Goal: Task Accomplishment & Management: Use online tool/utility

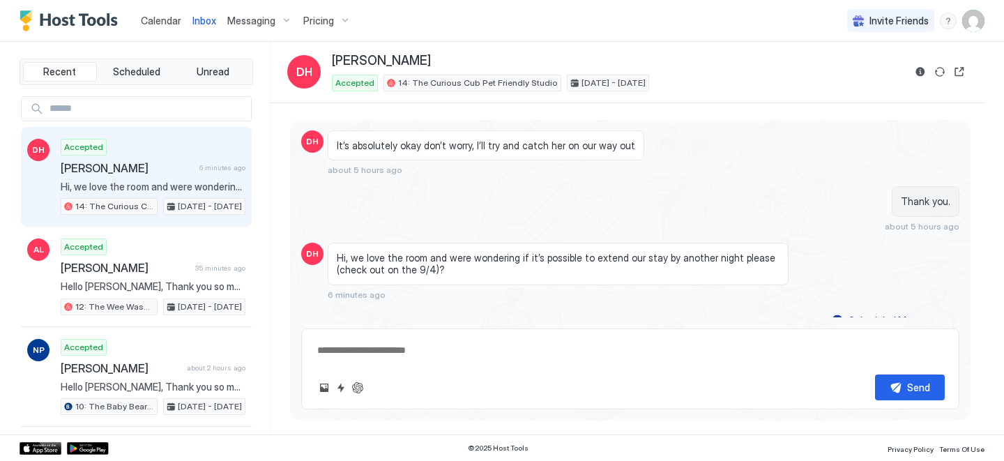
scroll to position [1526, 0]
click at [174, 17] on span "Calendar" at bounding box center [161, 21] width 40 height 12
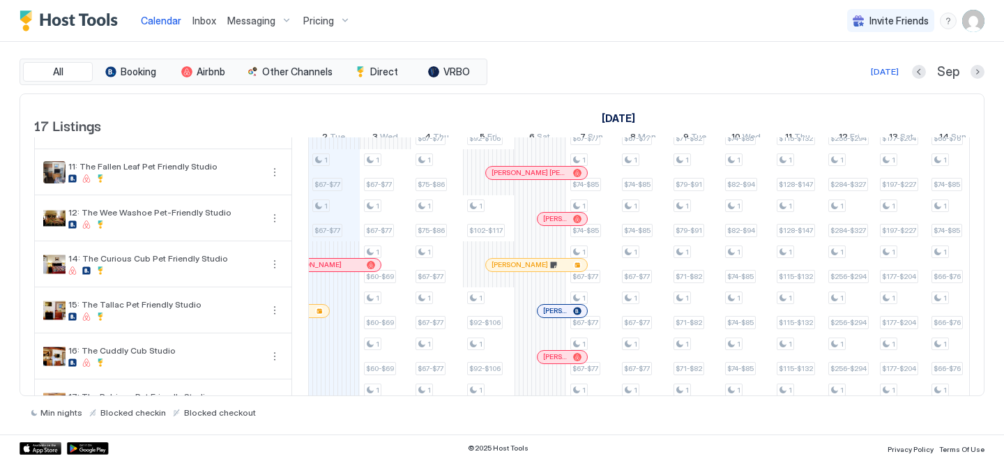
scroll to position [447, 0]
click at [189, 23] on div "Inbox" at bounding box center [204, 21] width 35 height 26
click at [197, 18] on span "Inbox" at bounding box center [204, 21] width 24 height 12
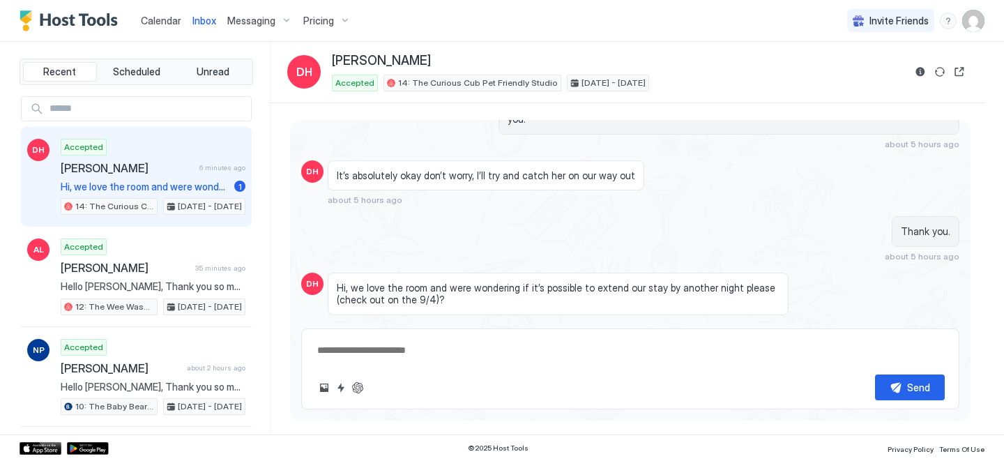
scroll to position [1526, 0]
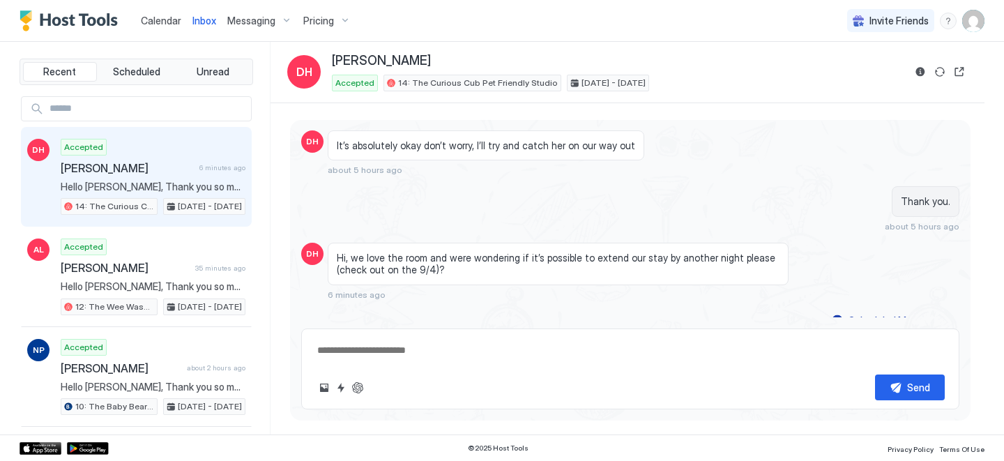
type textarea "*"
